Goal: Task Accomplishment & Management: Manage account settings

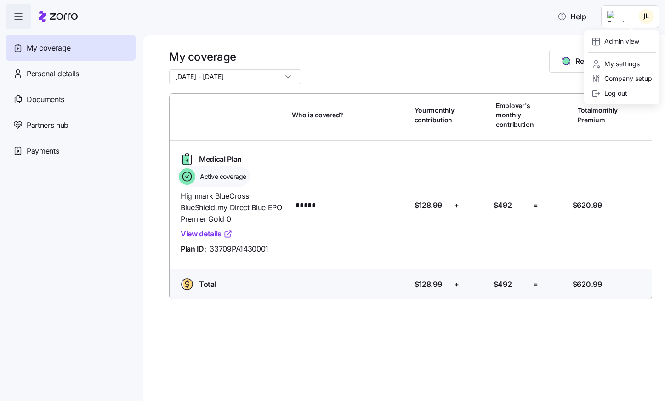
click at [649, 19] on html "Help My coverage Personal details Documents Partners hub Payments My coverage […" at bounding box center [332, 197] width 665 height 395
click at [635, 44] on div "Admin view" at bounding box center [616, 41] width 48 height 10
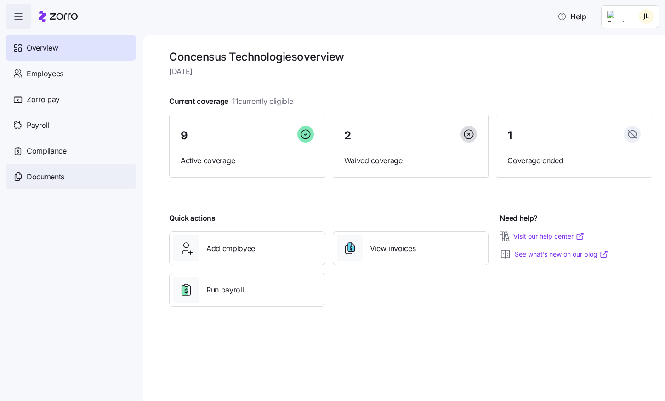
click at [46, 175] on span "Documents" at bounding box center [46, 176] width 38 height 11
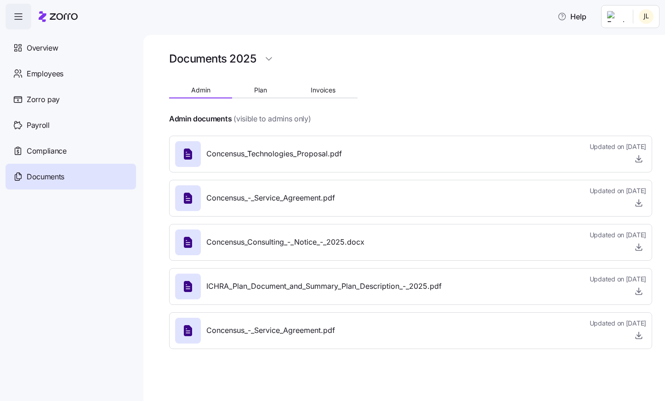
click at [192, 157] on icon at bounding box center [188, 154] width 8 height 11
click at [263, 90] on span "Plan" at bounding box center [260, 90] width 13 height 6
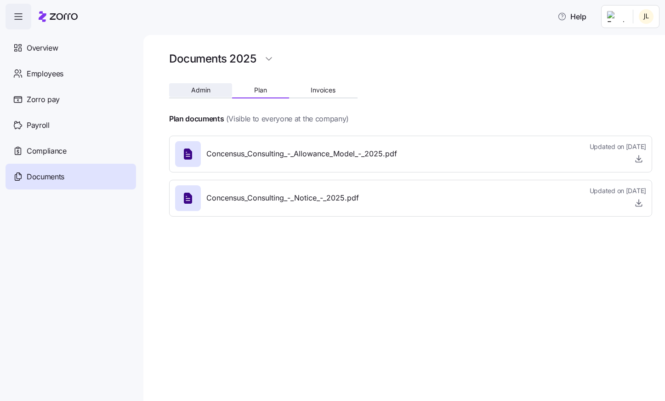
click at [189, 90] on button "Admin" at bounding box center [200, 90] width 63 height 14
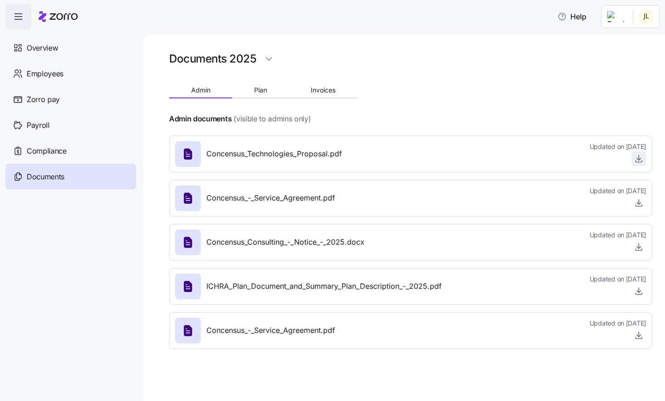
click at [636, 160] on icon "button" at bounding box center [638, 158] width 9 height 9
